Goal: Transaction & Acquisition: Book appointment/travel/reservation

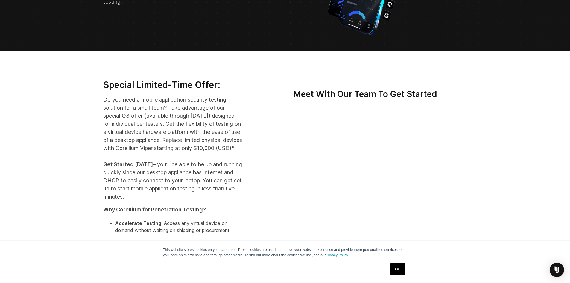
scroll to position [84, 0]
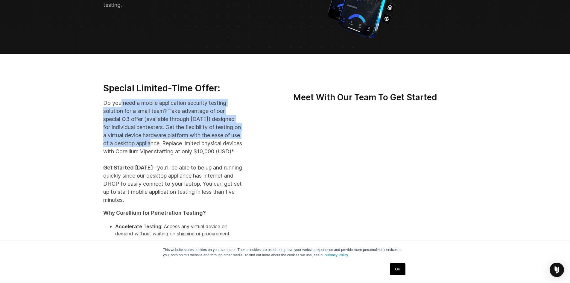
drag, startPoint x: 120, startPoint y: 99, endPoint x: 192, endPoint y: 142, distance: 83.8
click at [192, 142] on p "Do you need a mobile application security testing solution for a small team? Ta…" at bounding box center [172, 151] width 139 height 105
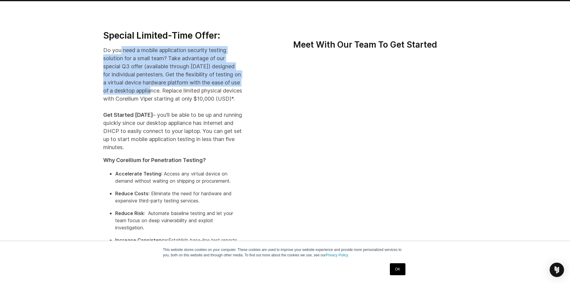
scroll to position [144, 0]
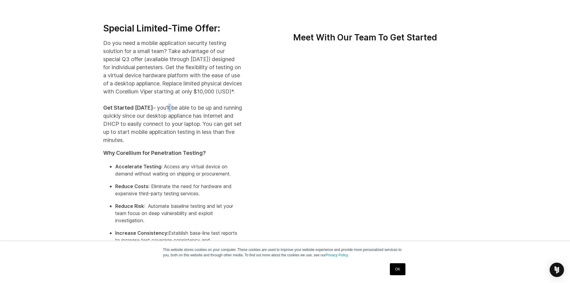
drag, startPoint x: 169, startPoint y: 113, endPoint x: 163, endPoint y: 113, distance: 6.3
click at [163, 113] on p "Do you need a mobile application security testing solution for a small team? Ta…" at bounding box center [172, 91] width 139 height 105
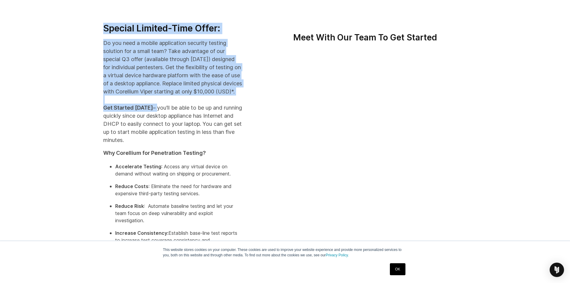
drag, startPoint x: 103, startPoint y: 113, endPoint x: 154, endPoint y: 113, distance: 51.8
click at [154, 113] on div "Special Limited-Time Offer: Do you need a mobile application security testing s…" at bounding box center [285, 149] width 570 height 310
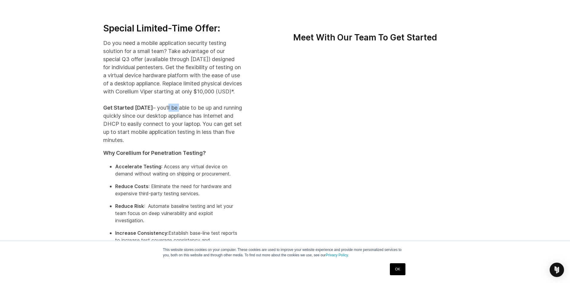
click at [177, 113] on p "Do you need a mobile application security testing solution for a small team? Ta…" at bounding box center [172, 91] width 139 height 105
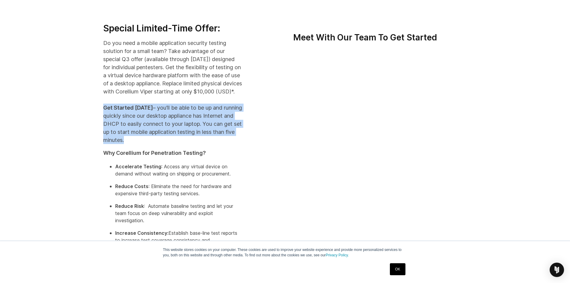
click at [177, 113] on p "Do you need a mobile application security testing solution for a small team? Ta…" at bounding box center [172, 91] width 139 height 105
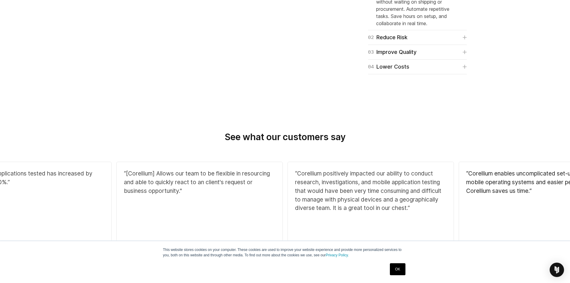
scroll to position [503, 0]
